Goal: Find contact information: Find contact information

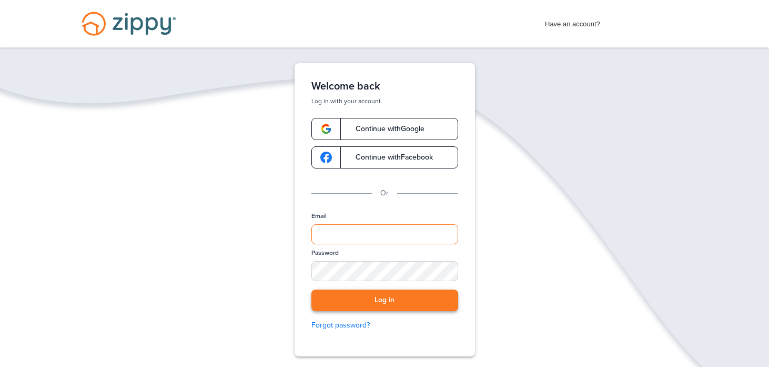
type input "**********"
click at [371, 301] on button "Log in" at bounding box center [384, 300] width 147 height 22
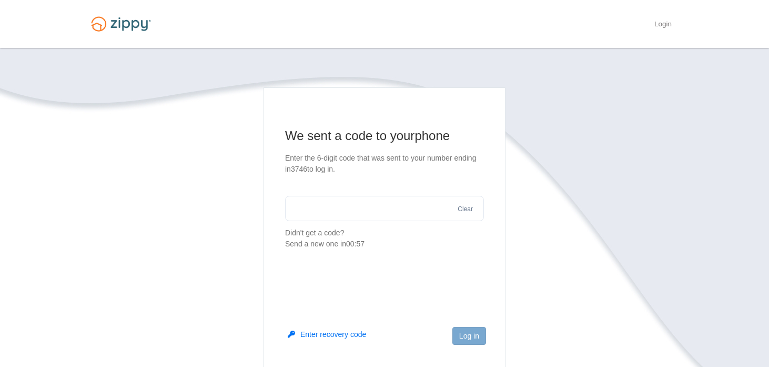
click at [349, 210] on input "text" at bounding box center [384, 208] width 199 height 25
type input "******"
click at [464, 334] on button "Log in" at bounding box center [469, 336] width 34 height 18
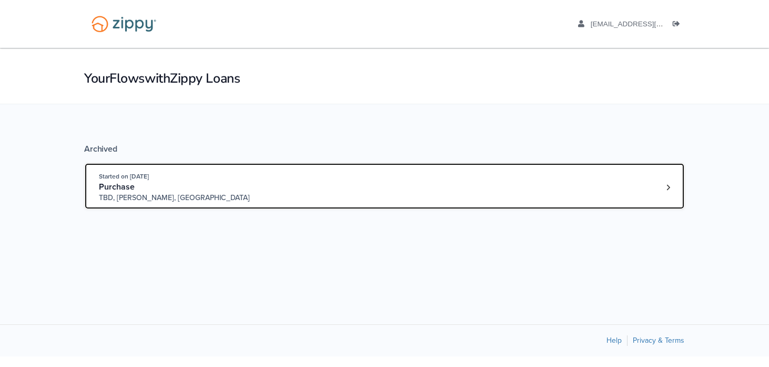
click at [168, 189] on div "Purchase" at bounding box center [179, 186] width 160 height 11
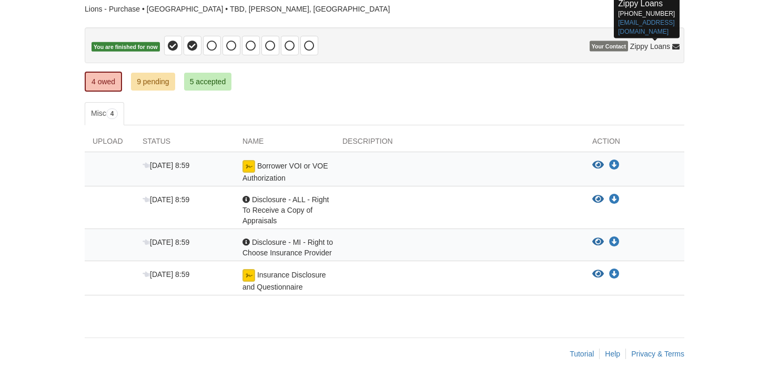
scroll to position [77, 0]
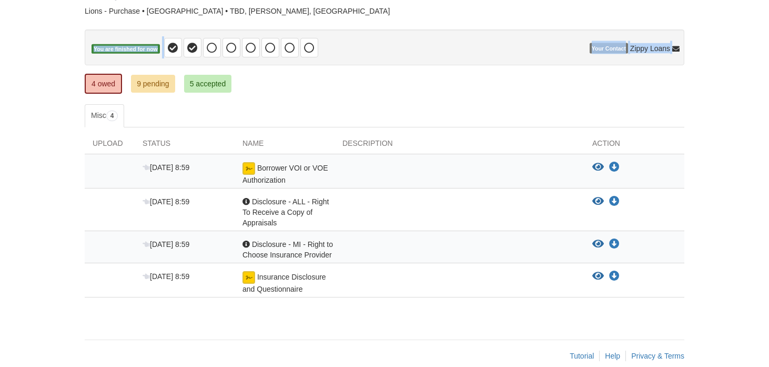
drag, startPoint x: 647, startPoint y: 36, endPoint x: 628, endPoint y: 35, distance: 18.5
click at [628, 35] on p "You are finished for now" at bounding box center [385, 47] width 600 height 36
click at [676, 50] on icon at bounding box center [675, 49] width 7 height 7
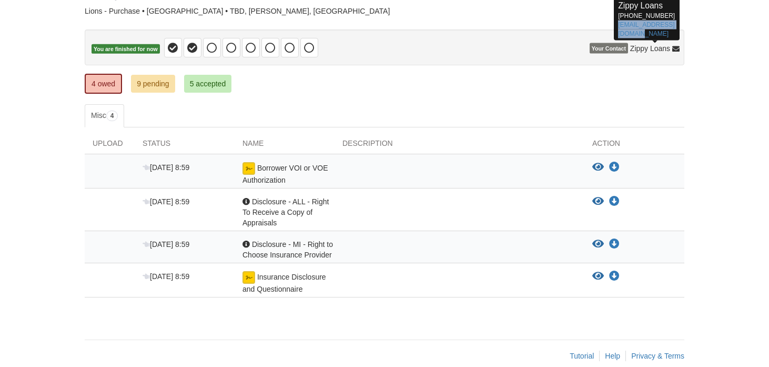
drag, startPoint x: 649, startPoint y: 38, endPoint x: 618, endPoint y: 28, distance: 32.6
click at [618, 28] on div "Zippy Loans 512-975-2947 zippyguide@zippymh.com" at bounding box center [647, 19] width 66 height 42
copy link "zippyguide@zippymh.com"
